Goal: Use online tool/utility: Utilize a website feature to perform a specific function

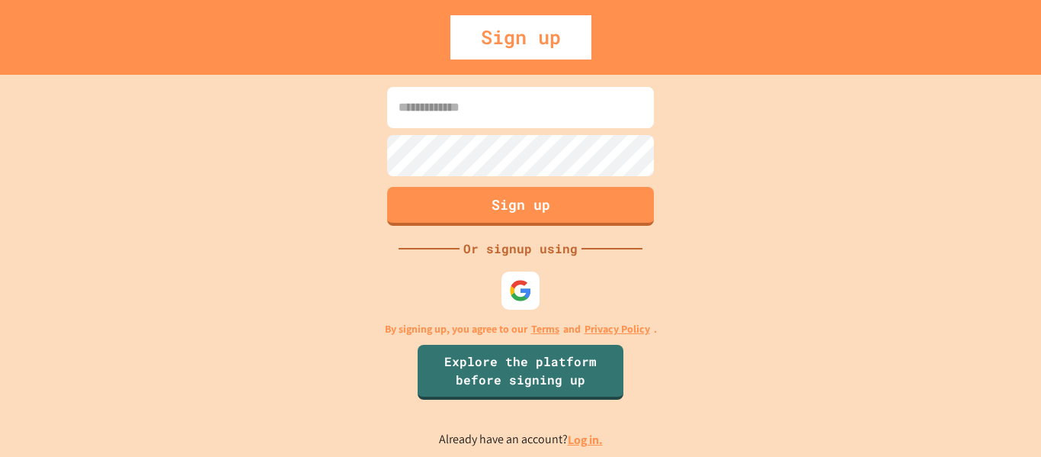
click at [518, 296] on img at bounding box center [520, 290] width 23 height 23
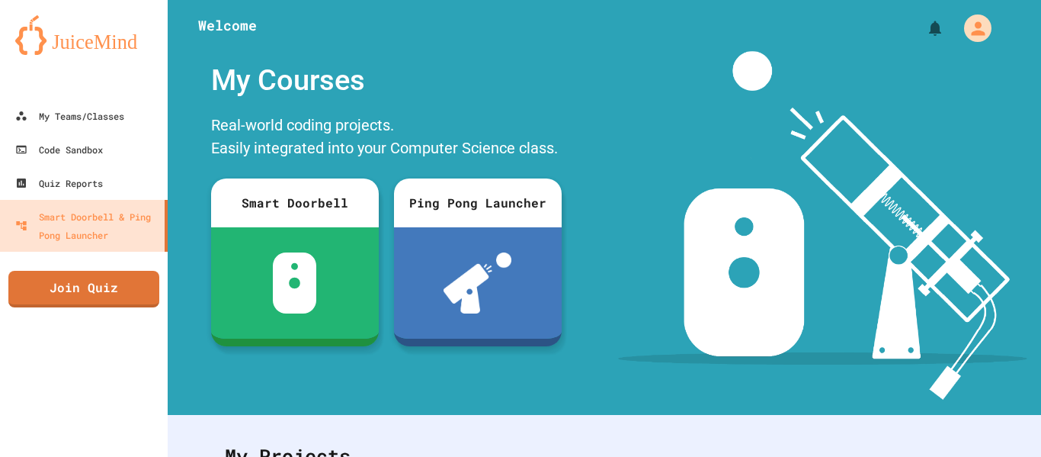
click at [981, 39] on div "My Account" at bounding box center [977, 27] width 27 height 27
click at [634, 456] on div at bounding box center [520, 457] width 1041 height 0
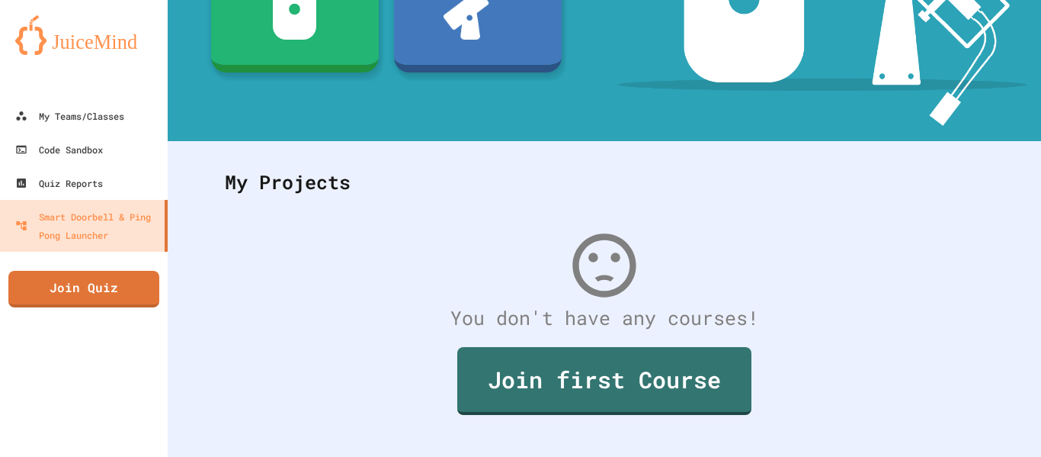
scroll to position [274, 0]
click at [502, 381] on link "Join first Course" at bounding box center [604, 380] width 294 height 68
click at [34, 164] on link "Code Sandbox" at bounding box center [84, 150] width 168 height 34
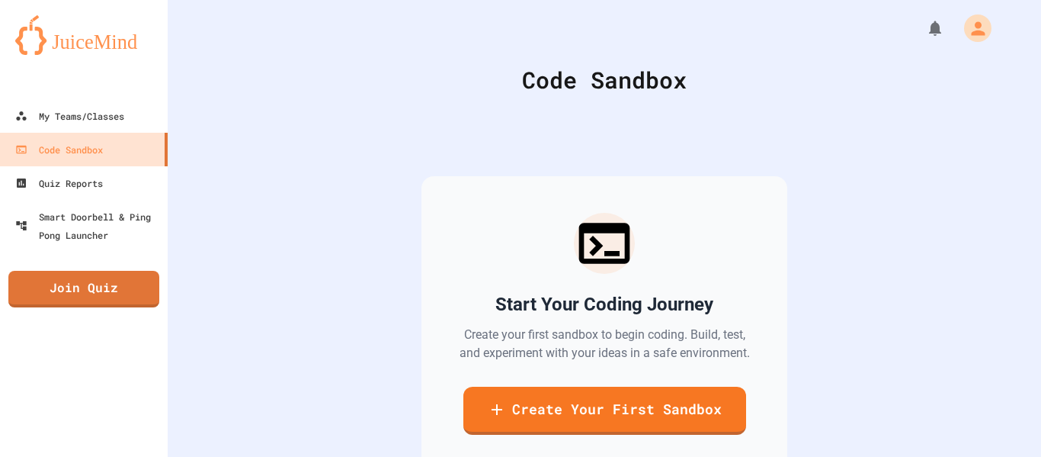
click at [526, 421] on link "Create Your First Sandbox" at bounding box center [605, 411] width 283 height 48
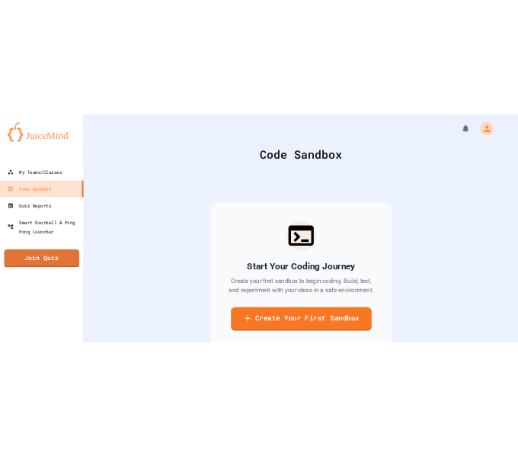
scroll to position [0, 0]
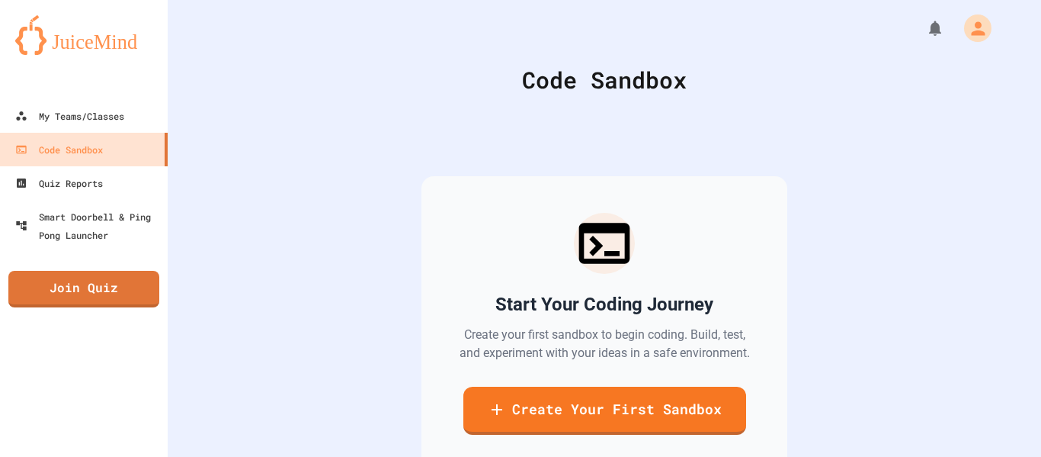
type input "**********"
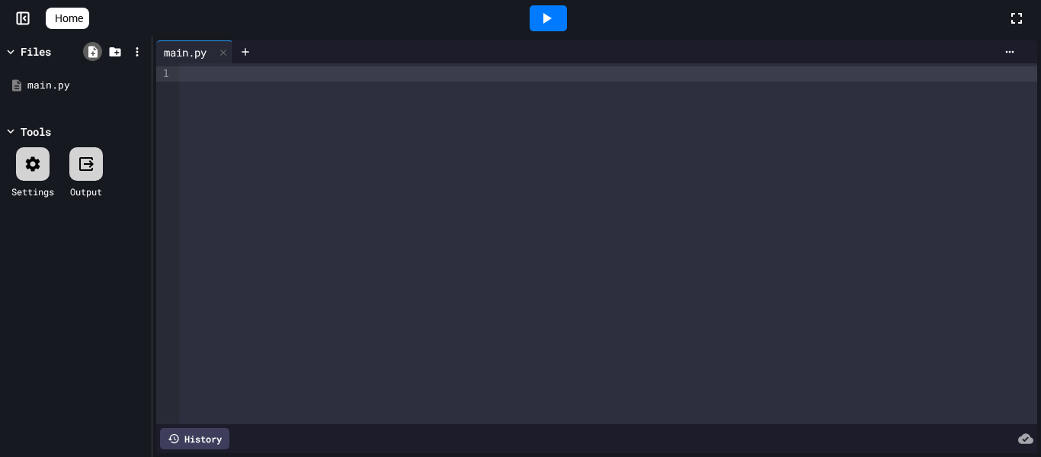
click at [92, 53] on icon at bounding box center [93, 52] width 14 height 14
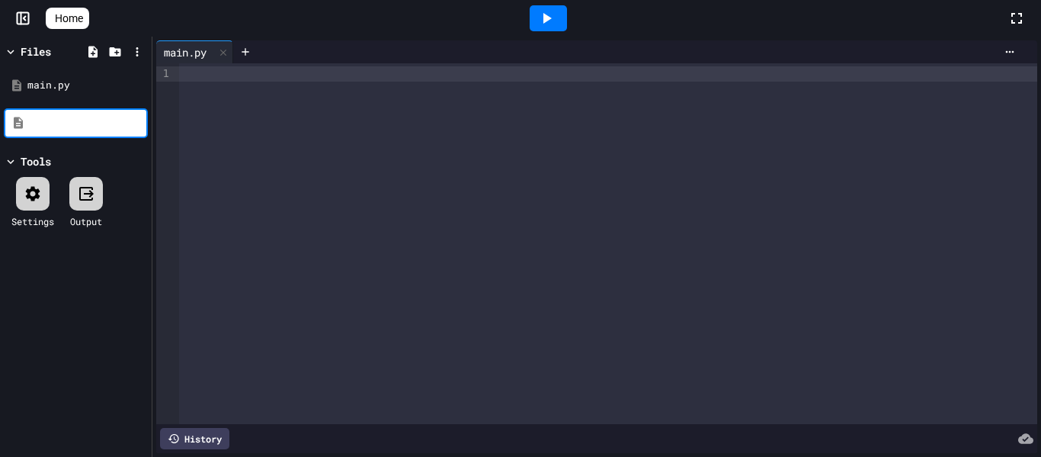
click at [31, 197] on div "Settings" at bounding box center [32, 202] width 43 height 51
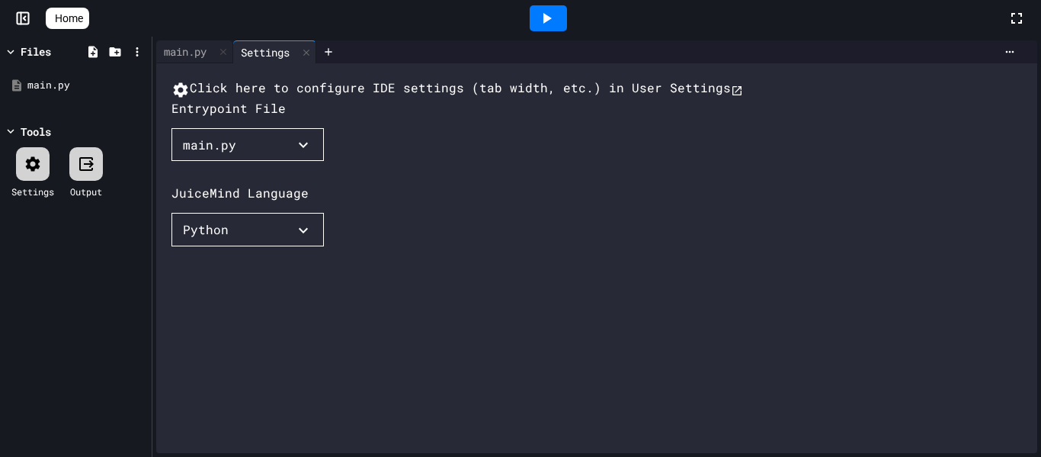
click at [85, 165] on icon at bounding box center [86, 164] width 18 height 18
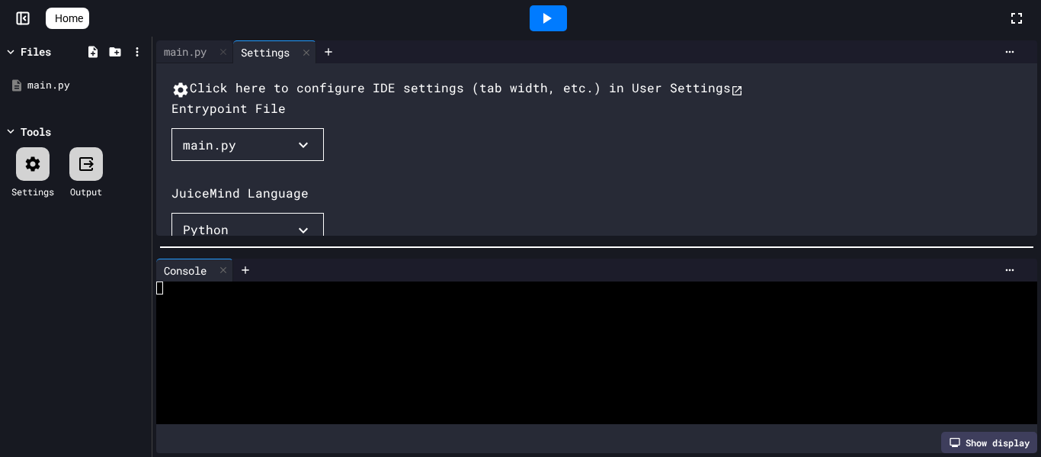
click at [649, 198] on div "Click here to configure IDE settings (tab width, etc.) in User Settings Entrypo…" at bounding box center [612, 250] width 881 height 343
click at [224, 271] on icon at bounding box center [223, 270] width 6 height 6
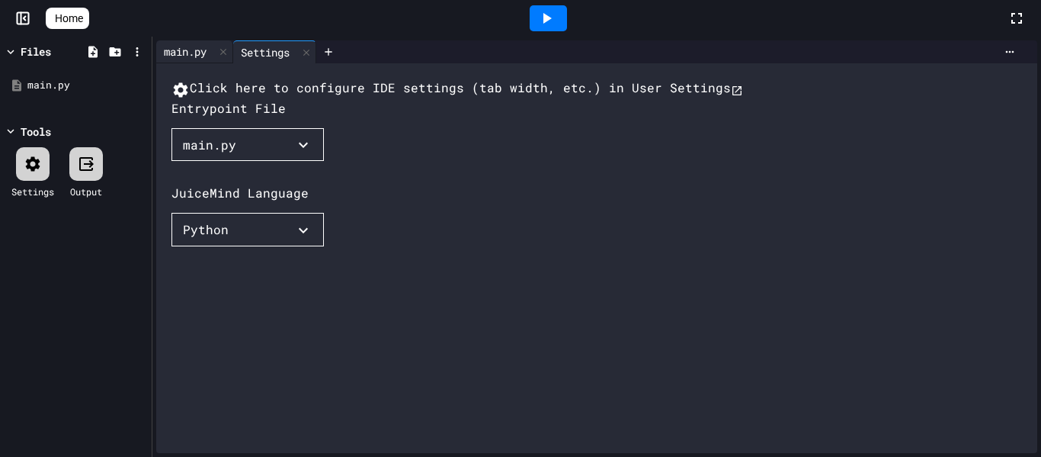
click at [176, 55] on div "main.py" at bounding box center [185, 51] width 58 height 16
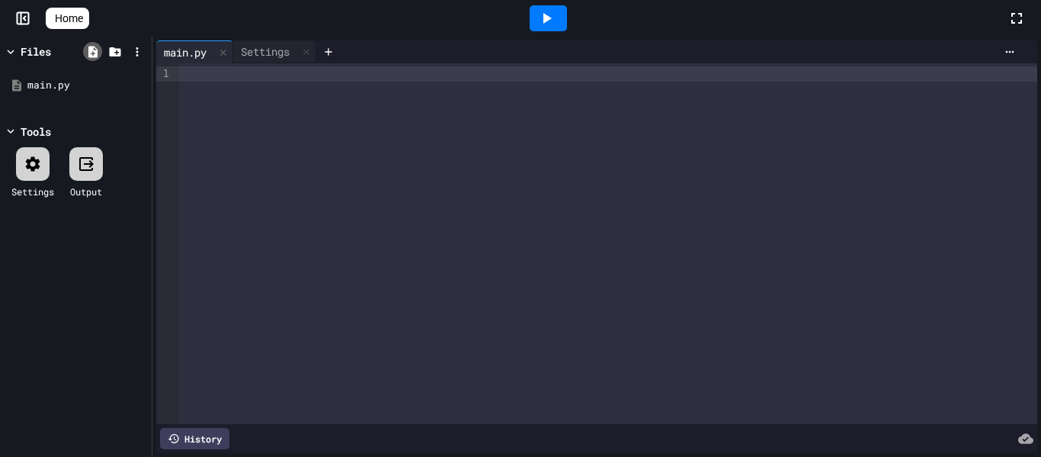
click at [89, 50] on icon at bounding box center [92, 51] width 9 height 11
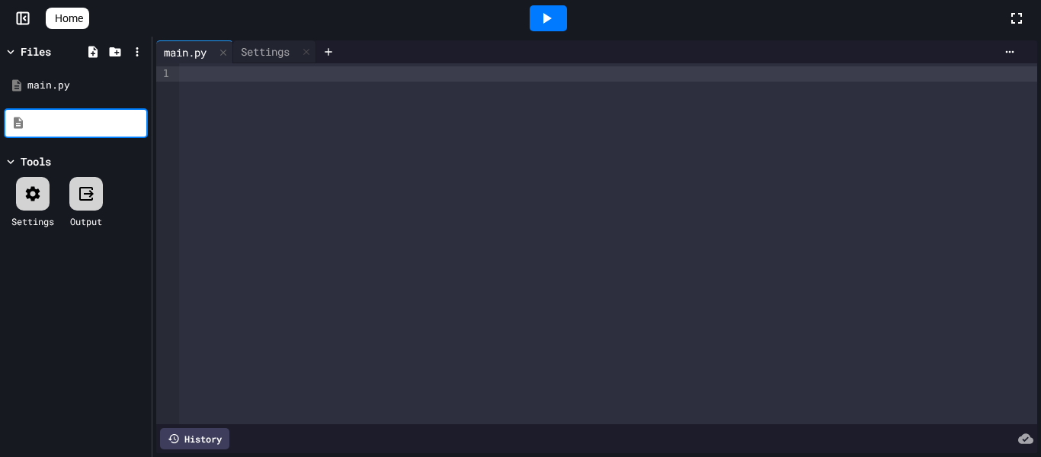
click at [21, 19] on icon at bounding box center [21, 18] width 0 height 11
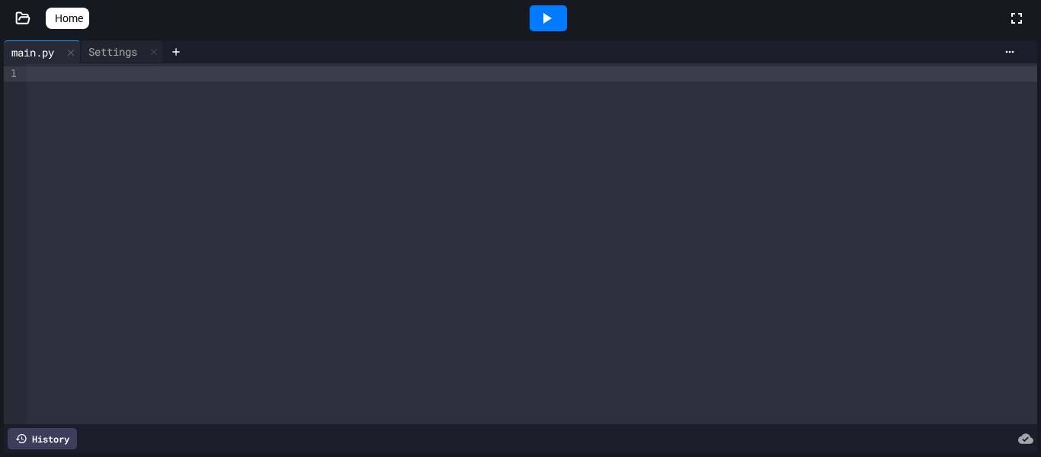
click at [21, 19] on icon at bounding box center [22, 18] width 15 height 15
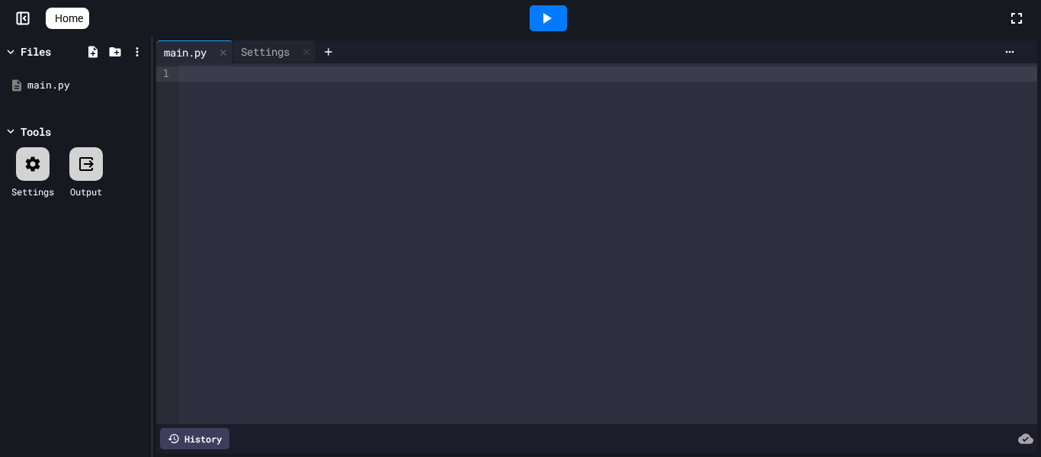
click at [59, 21] on icon at bounding box center [60, 27] width 15 height 13
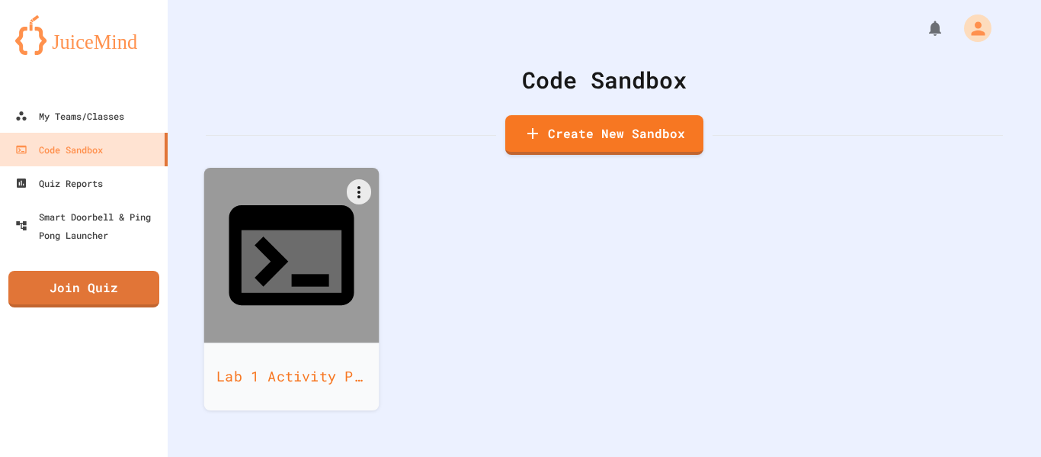
click at [267, 208] on icon at bounding box center [291, 255] width 125 height 100
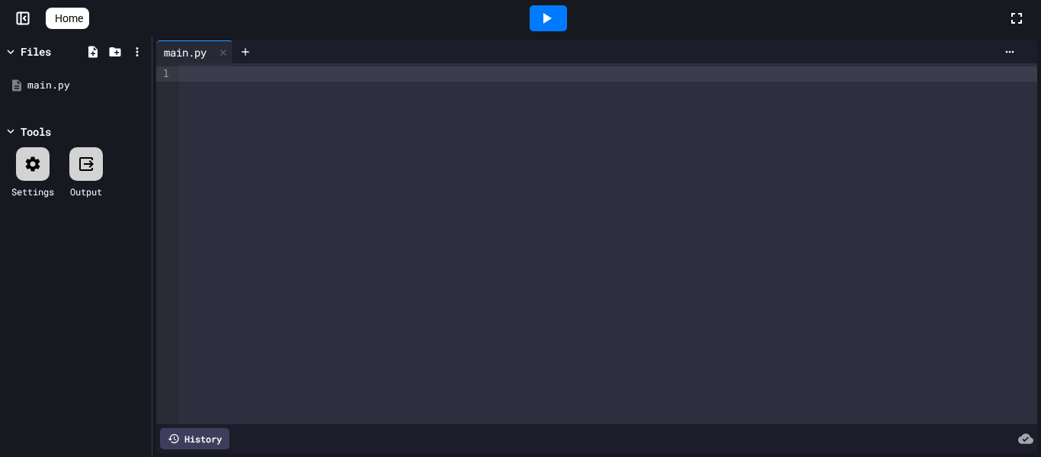
click at [1016, 58] on div at bounding box center [627, 51] width 789 height 23
click at [1012, 59] on div at bounding box center [627, 51] width 789 height 23
click at [635, 79] on div at bounding box center [608, 73] width 858 height 15
click at [663, 81] on div "**********" at bounding box center [608, 73] width 858 height 15
click at [659, 149] on div "**********" at bounding box center [608, 243] width 858 height 361
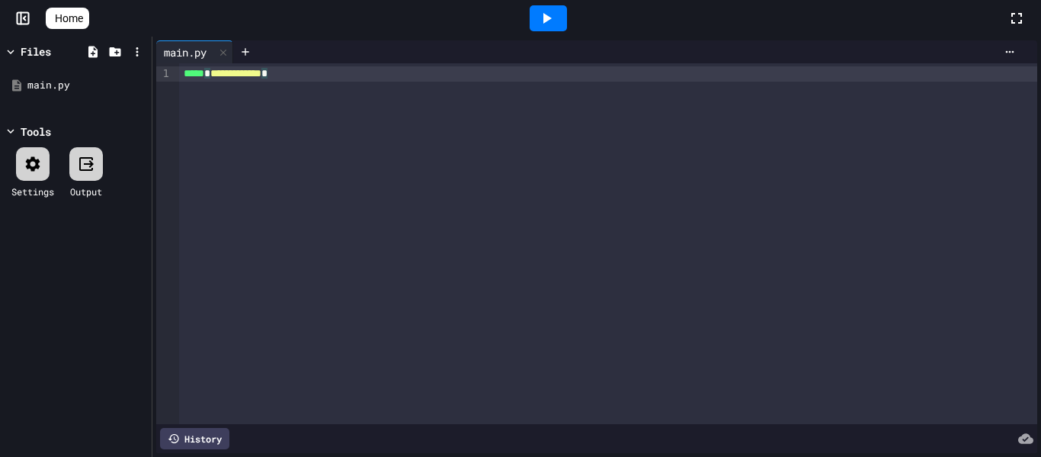
click at [555, 24] on icon at bounding box center [546, 18] width 18 height 18
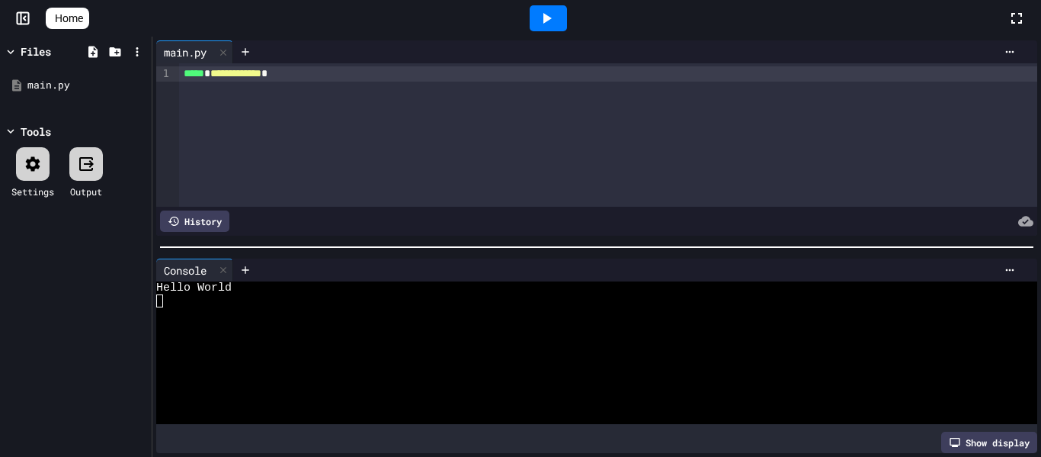
click at [263, 224] on div at bounding box center [631, 220] width 804 height 21
click at [228, 268] on icon at bounding box center [223, 270] width 11 height 11
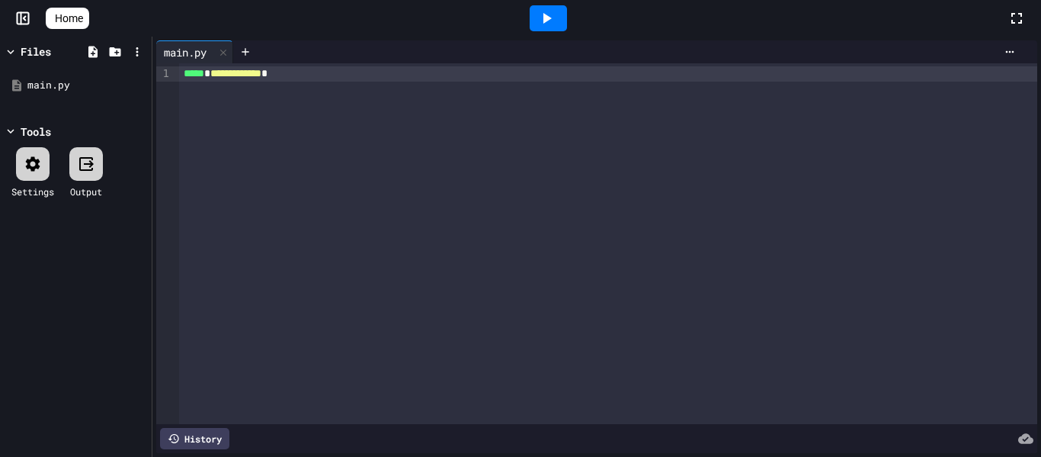
click at [260, 75] on span "**********" at bounding box center [235, 73] width 51 height 11
drag, startPoint x: 345, startPoint y: 76, endPoint x: 173, endPoint y: 40, distance: 175.2
click at [173, 40] on div "**********" at bounding box center [596, 246] width 881 height 412
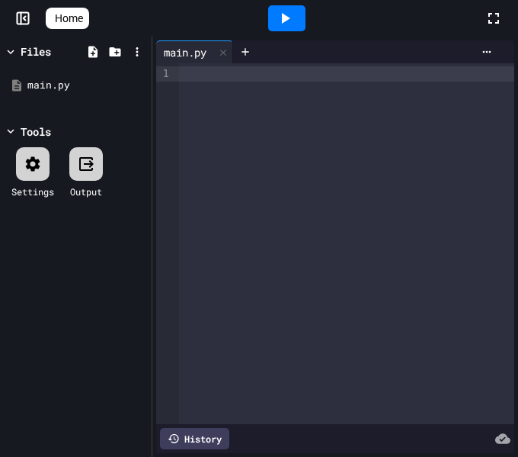
click at [197, 72] on div at bounding box center [346, 73] width 335 height 15
